Goal: Task Accomplishment & Management: Manage account settings

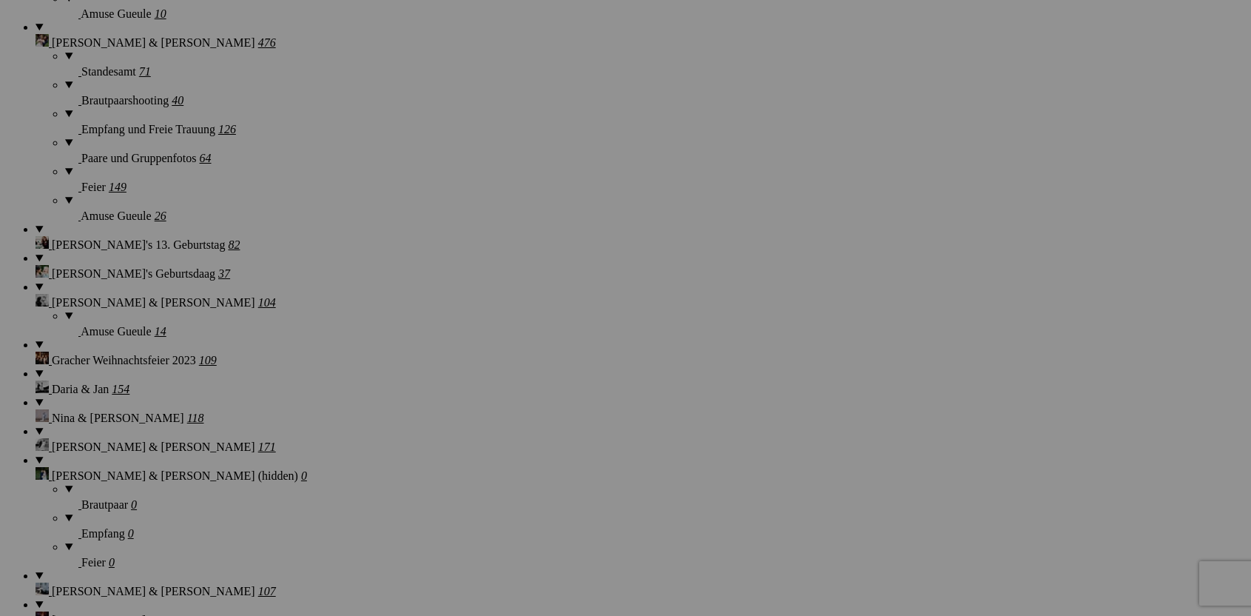
scroll to position [2616, 0]
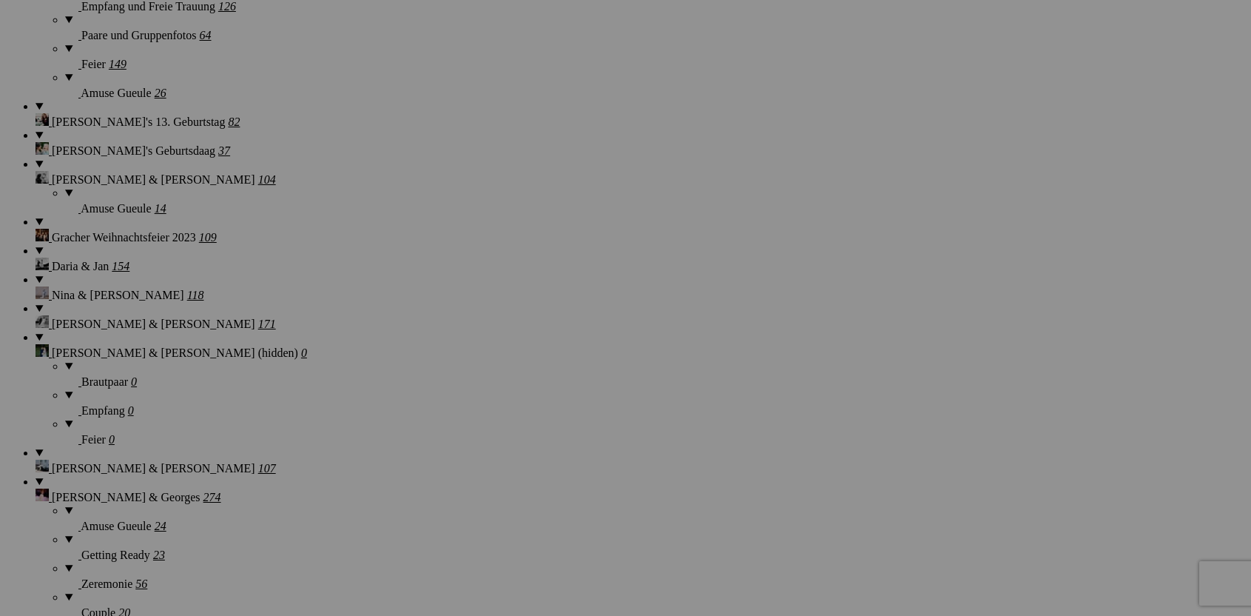
drag, startPoint x: 1191, startPoint y: 41, endPoint x: 1180, endPoint y: 44, distance: 10.8
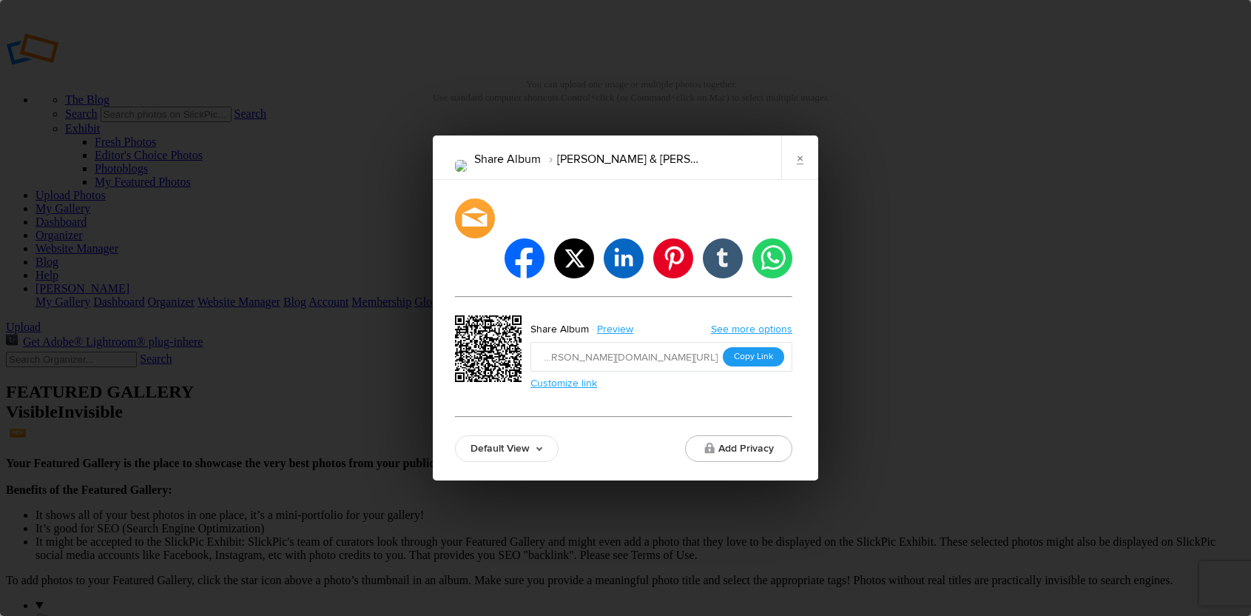
click at [761, 347] on button "Copy Link" at bounding box center [753, 356] width 61 height 19
drag, startPoint x: 803, startPoint y: 183, endPoint x: 749, endPoint y: 172, distance: 55.1
click at [803, 180] on link "×" at bounding box center [799, 157] width 37 height 44
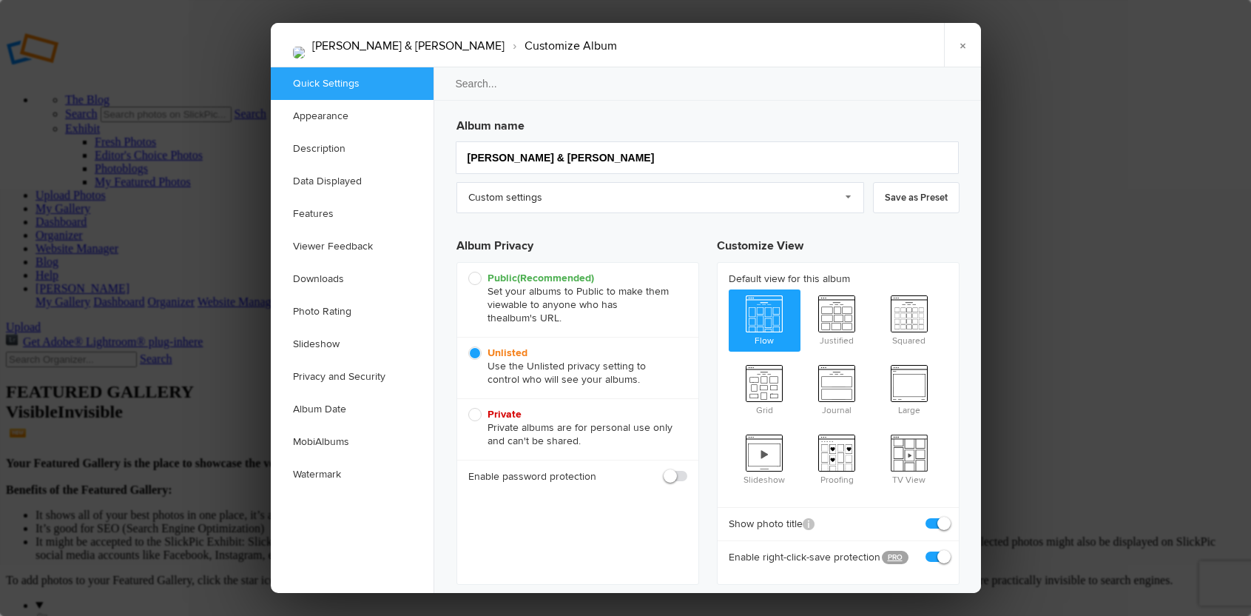
scroll to position [0, 0]
click at [972, 50] on link "×" at bounding box center [962, 45] width 37 height 44
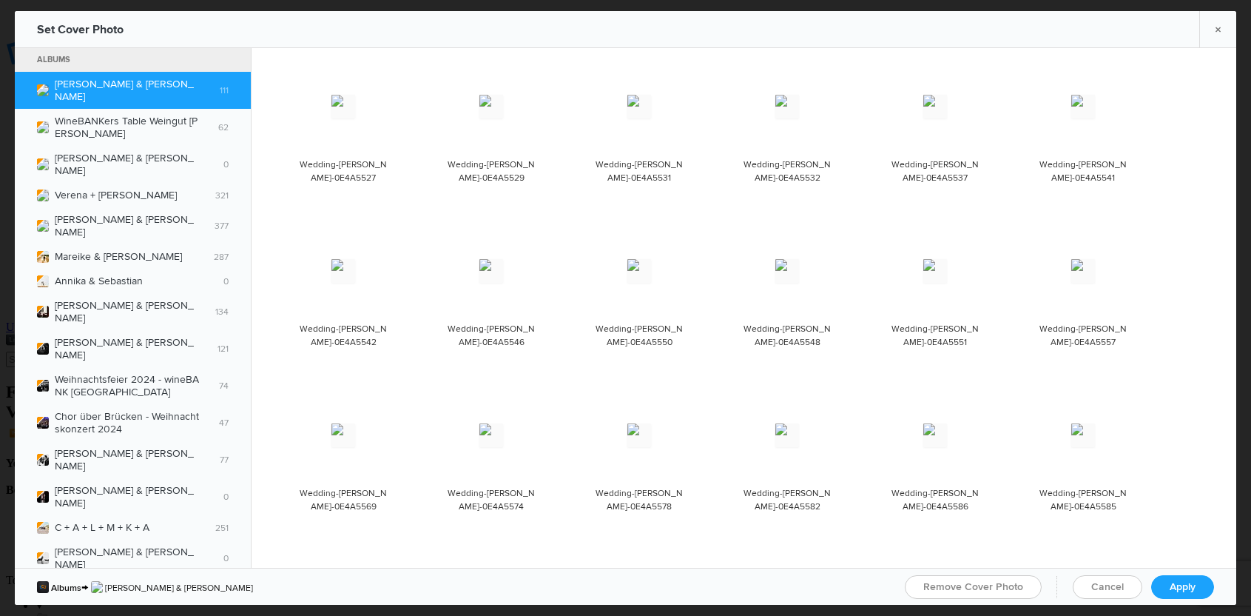
scroll to position [1813, 0]
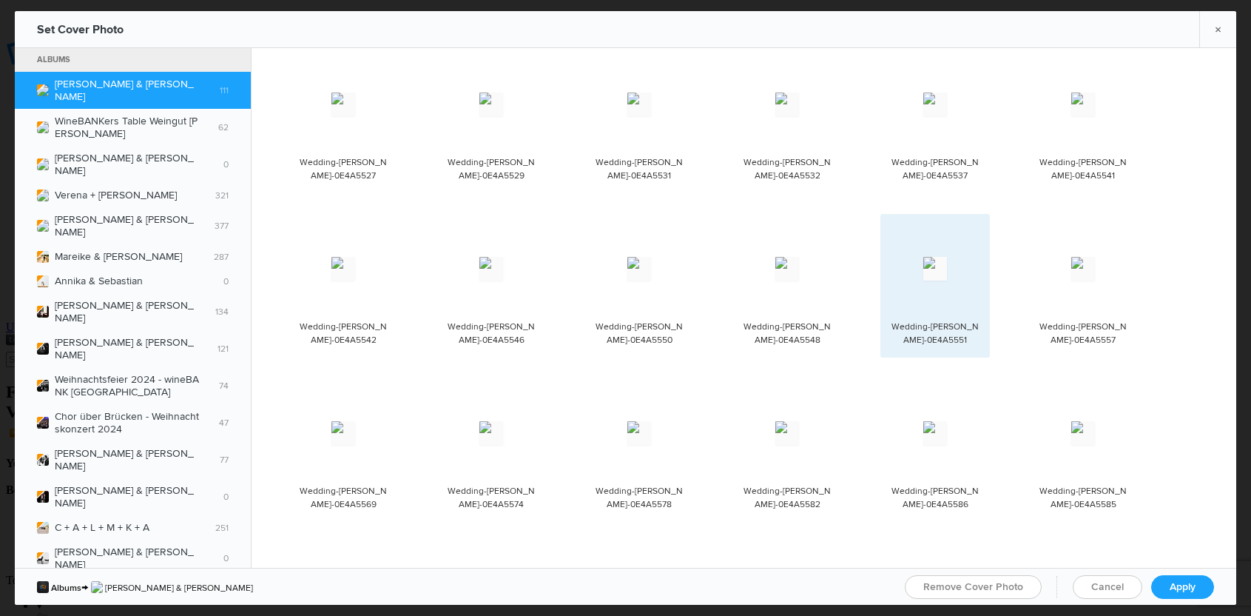
click at [923, 257] on img at bounding box center [935, 269] width 24 height 24
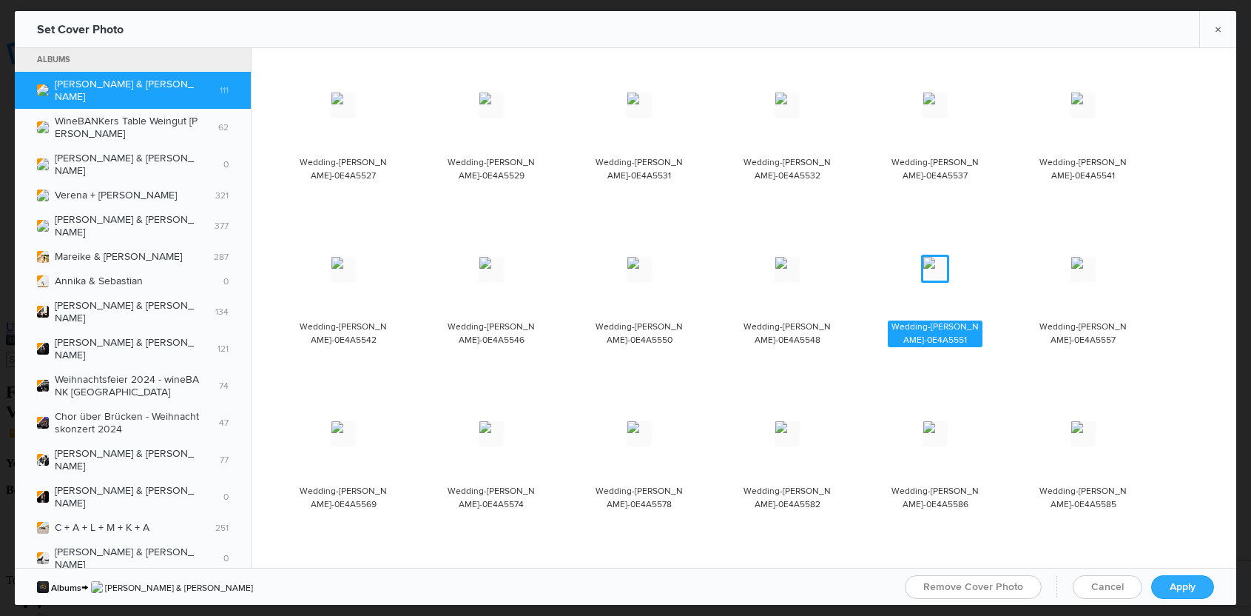
click at [1168, 586] on link "Apply" at bounding box center [1182, 587] width 63 height 24
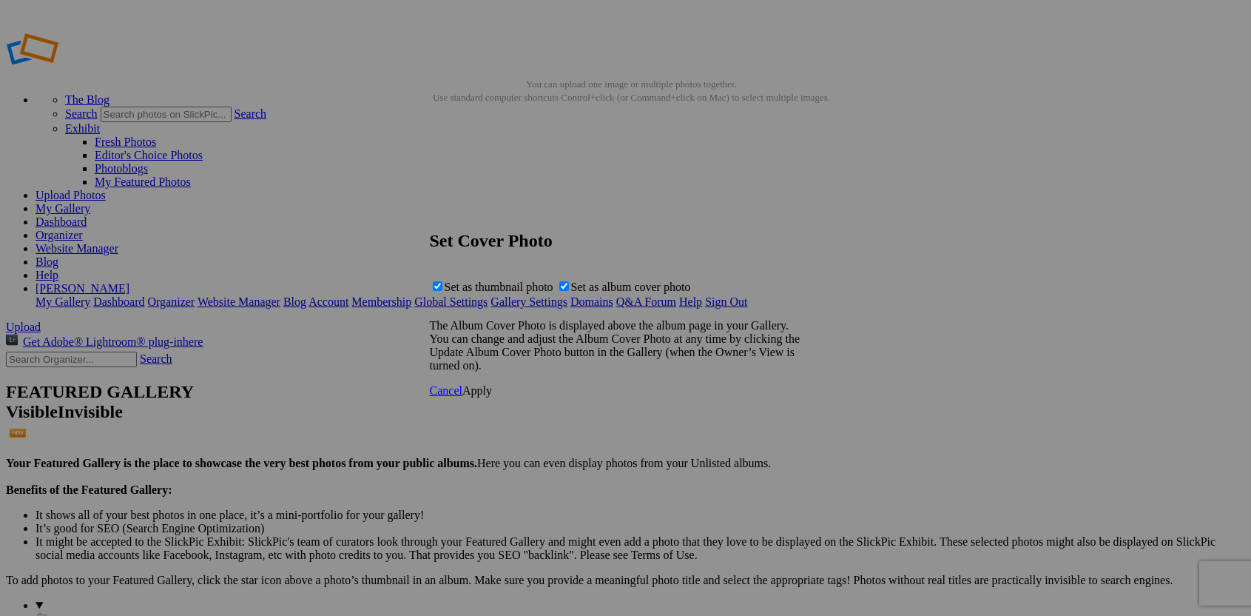
click at [492, 397] on span "Apply" at bounding box center [477, 390] width 30 height 13
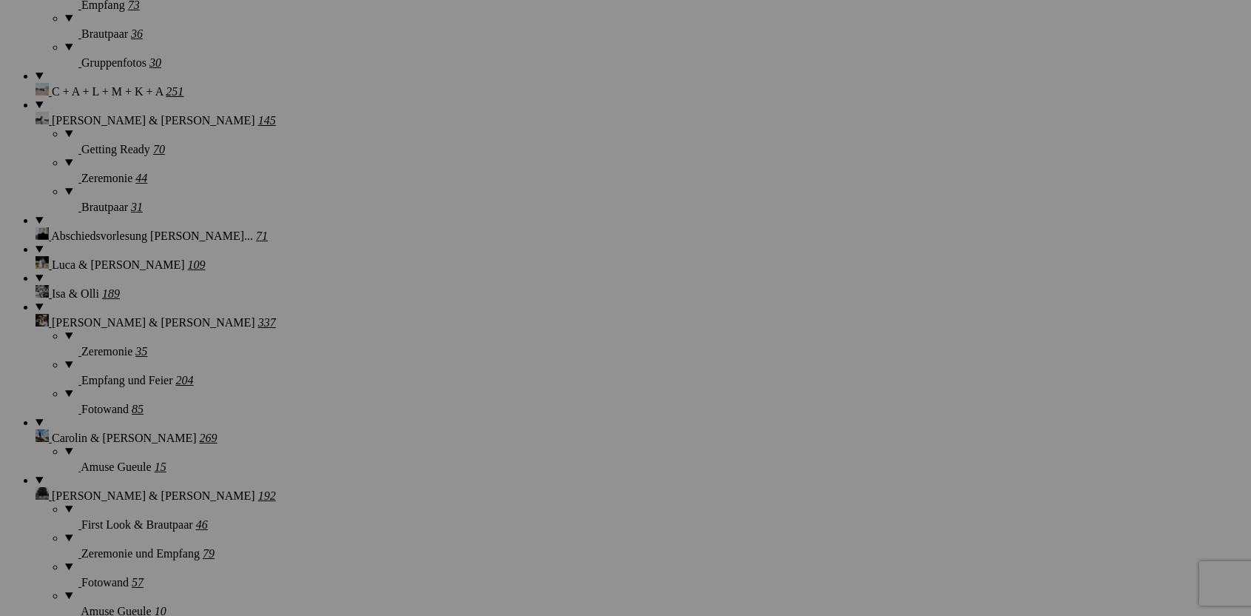
scroll to position [1899, 0]
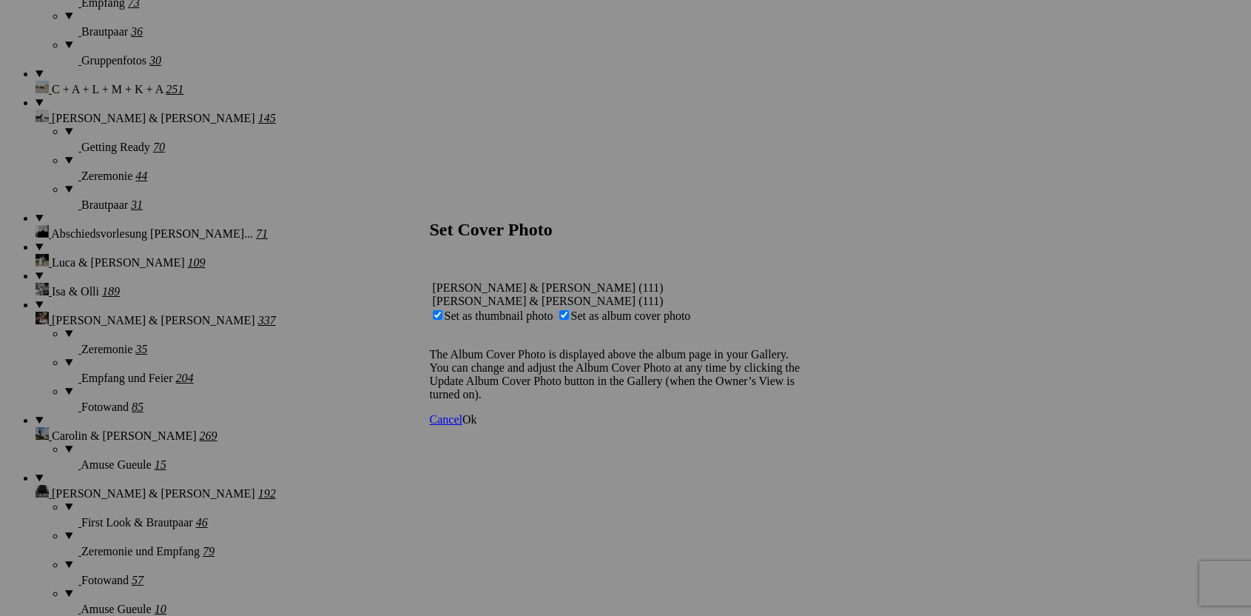
click at [477, 425] on span "Ok" at bounding box center [469, 419] width 15 height 13
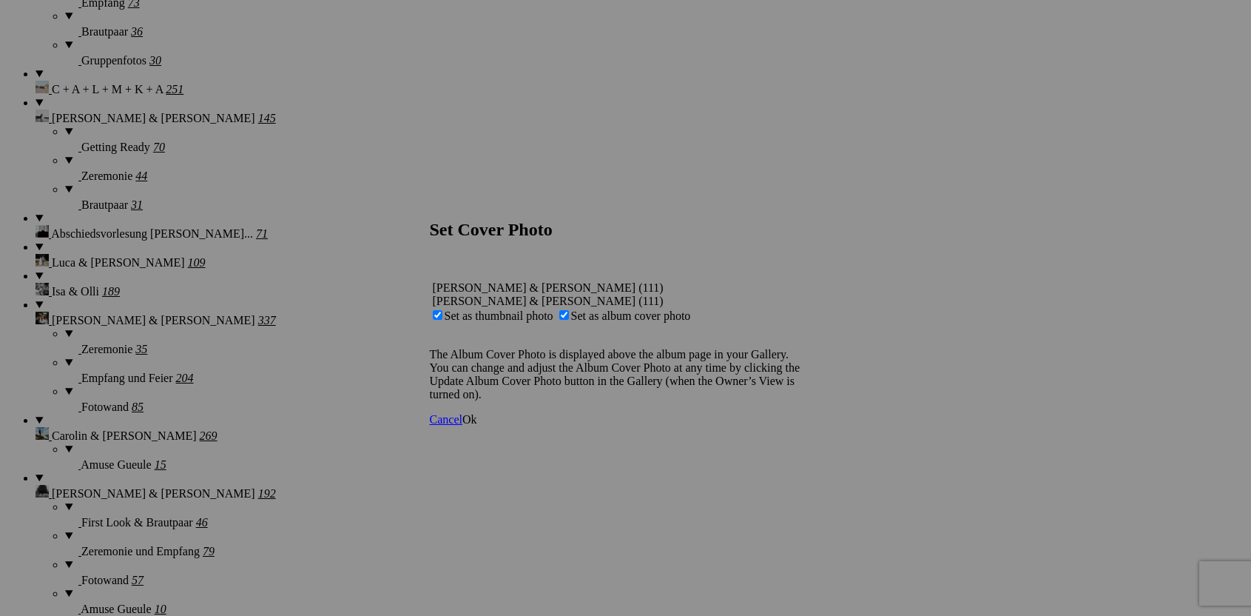
click at [477, 425] on span "Ok" at bounding box center [469, 419] width 15 height 13
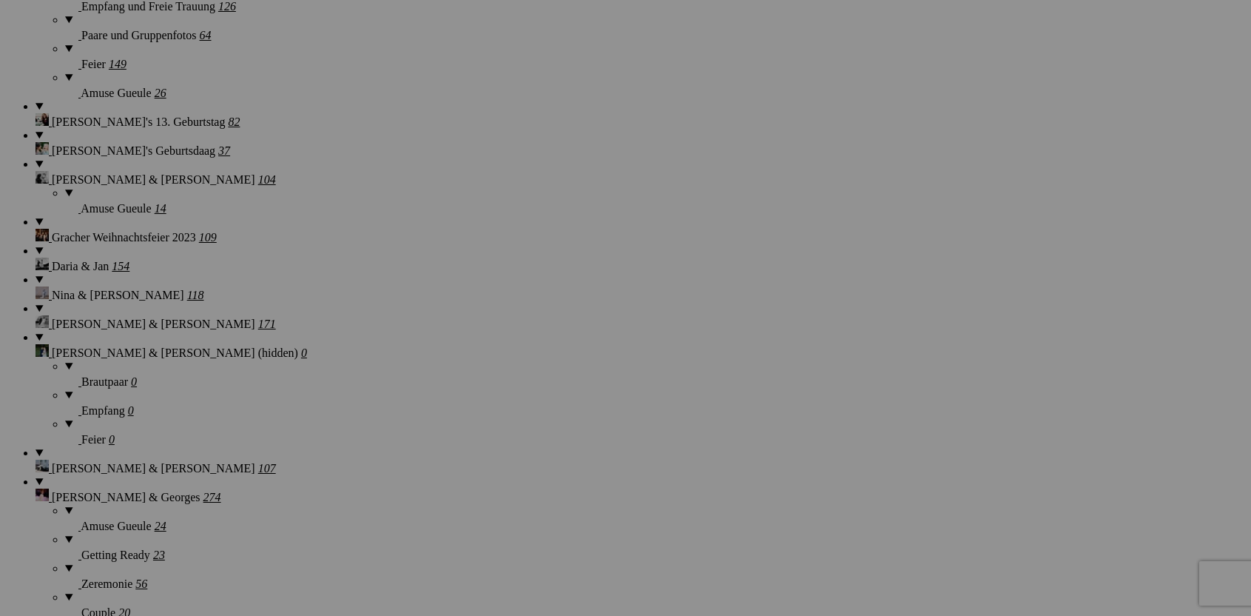
scroll to position [2616, 0]
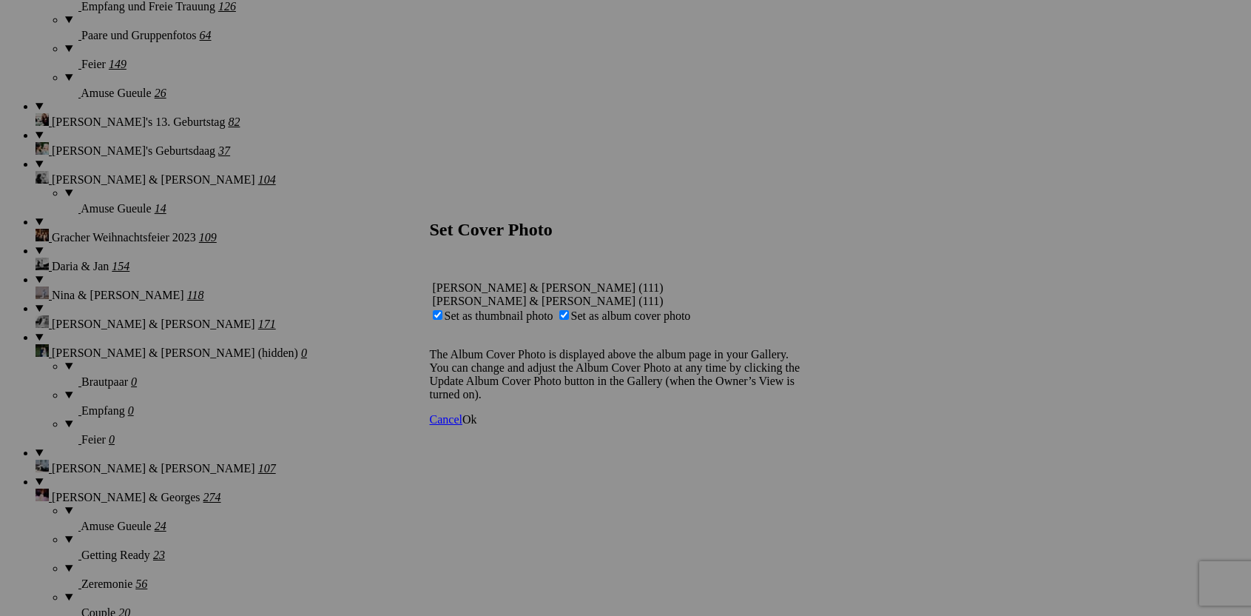
click at [477, 425] on link "Ok" at bounding box center [469, 419] width 15 height 13
